Goal: Information Seeking & Learning: Understand process/instructions

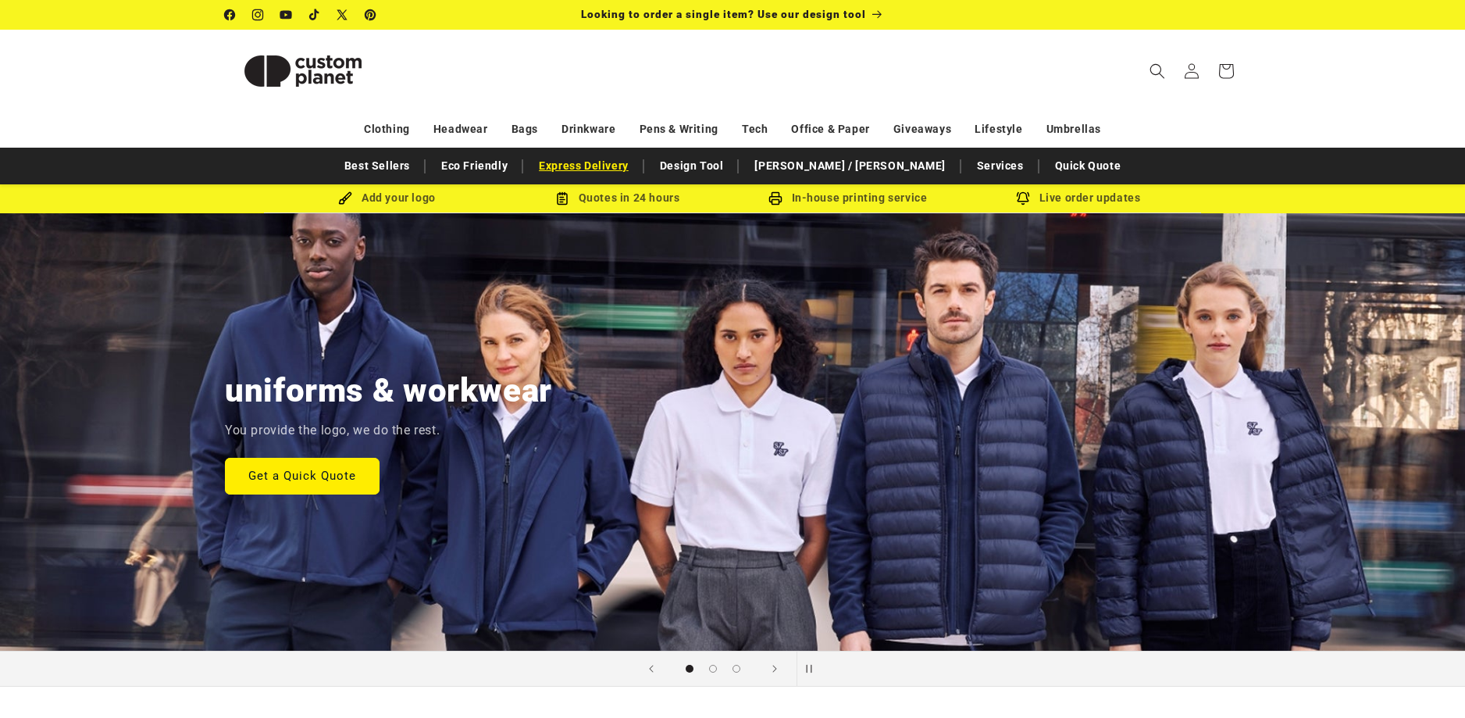
click at [636, 162] on link "Express Delivery" at bounding box center [583, 165] width 105 height 27
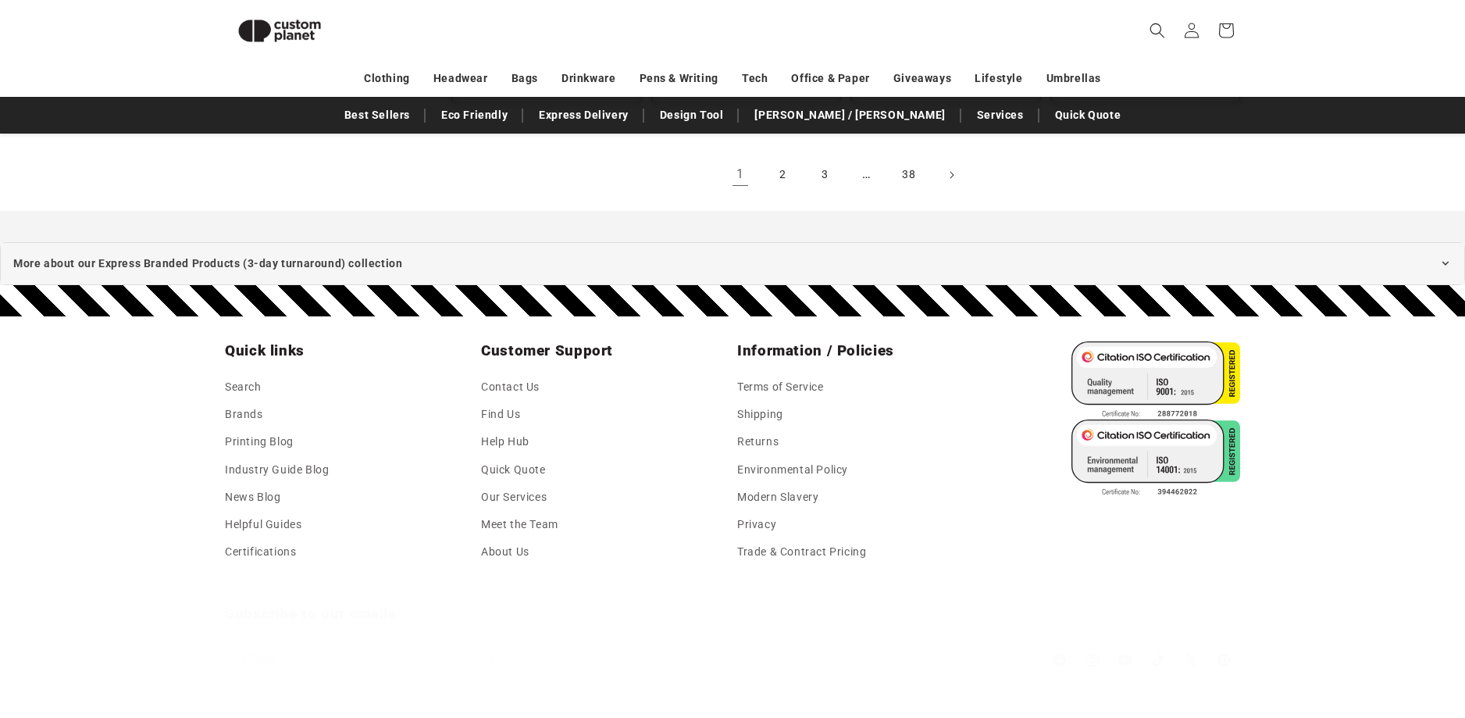
scroll to position [2086, 0]
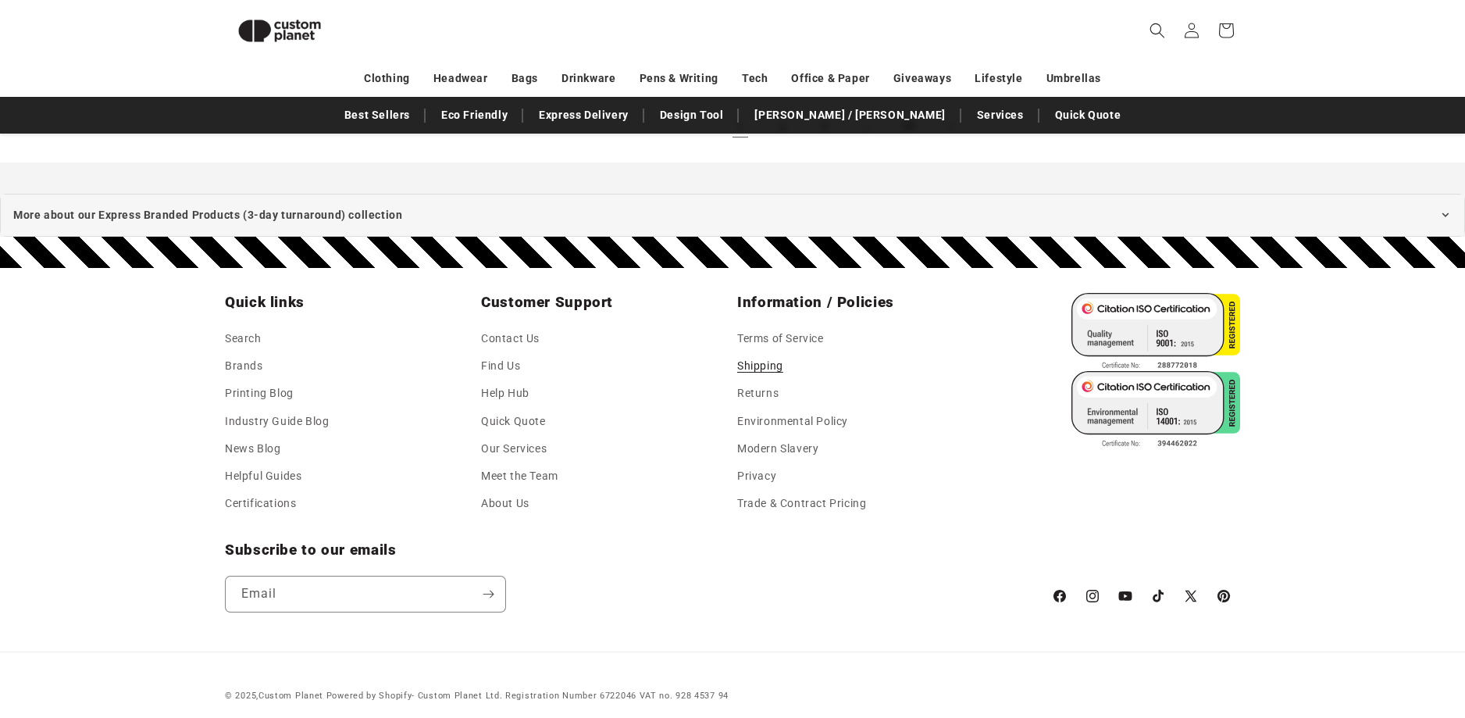
click at [780, 352] on link "Shipping" at bounding box center [760, 365] width 46 height 27
